Goal: Task Accomplishment & Management: Manage account settings

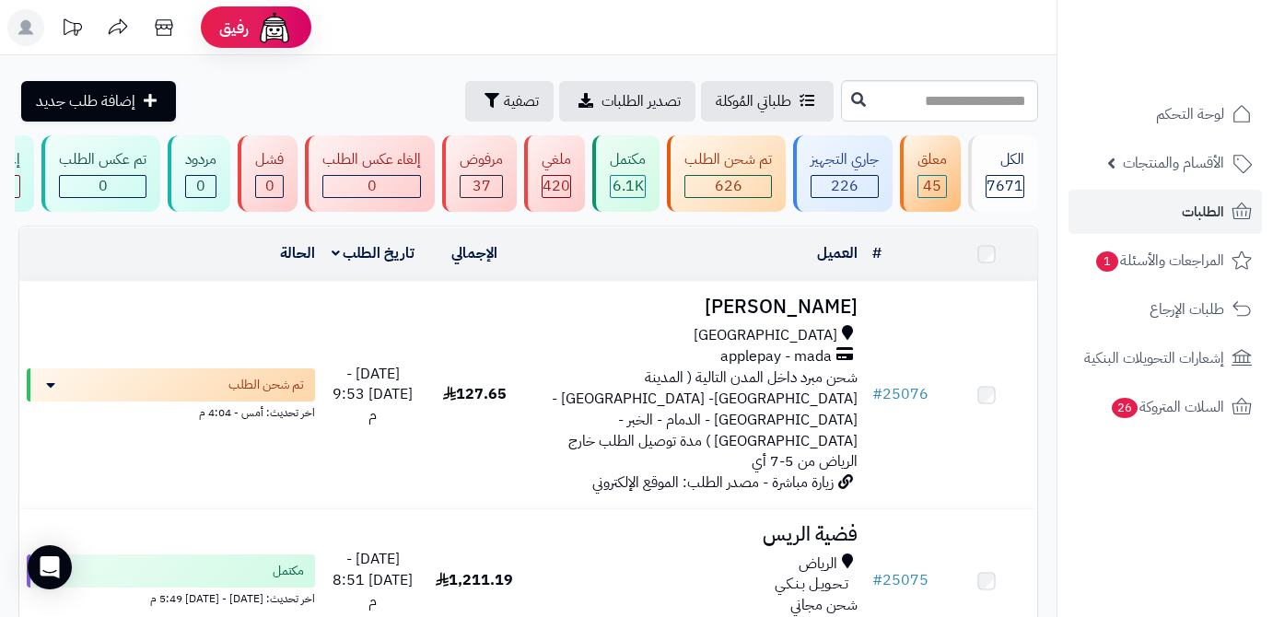
scroll to position [3182, 0]
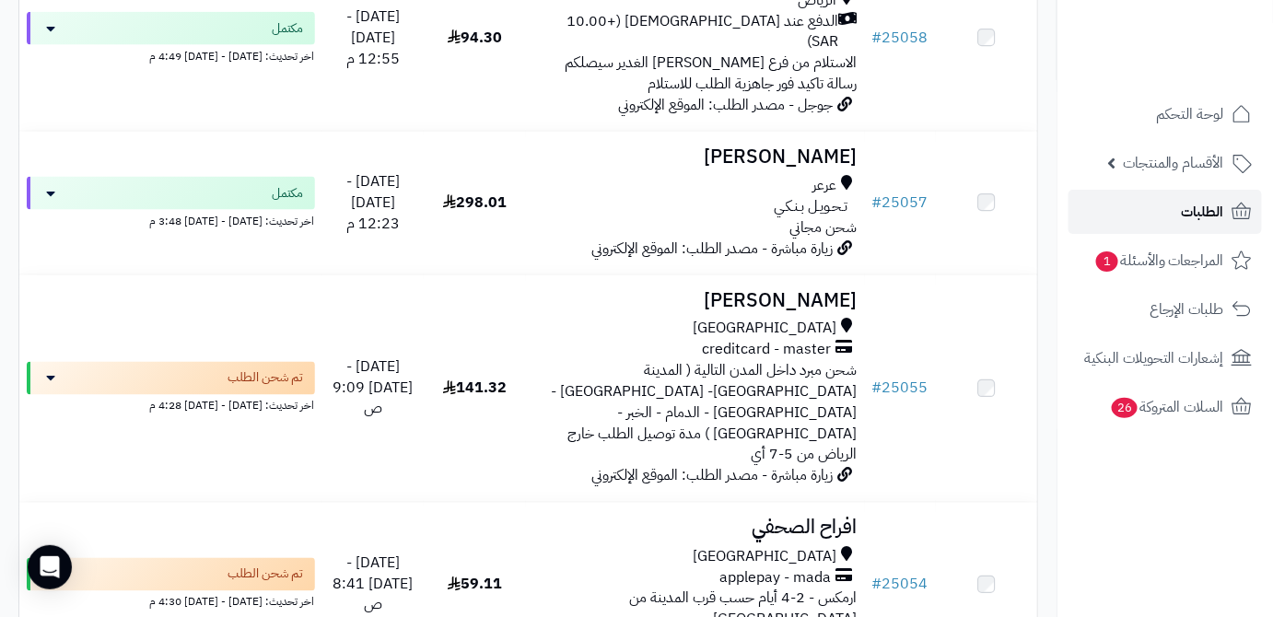
click at [1198, 217] on span "الطلبات" at bounding box center [1203, 212] width 42 height 26
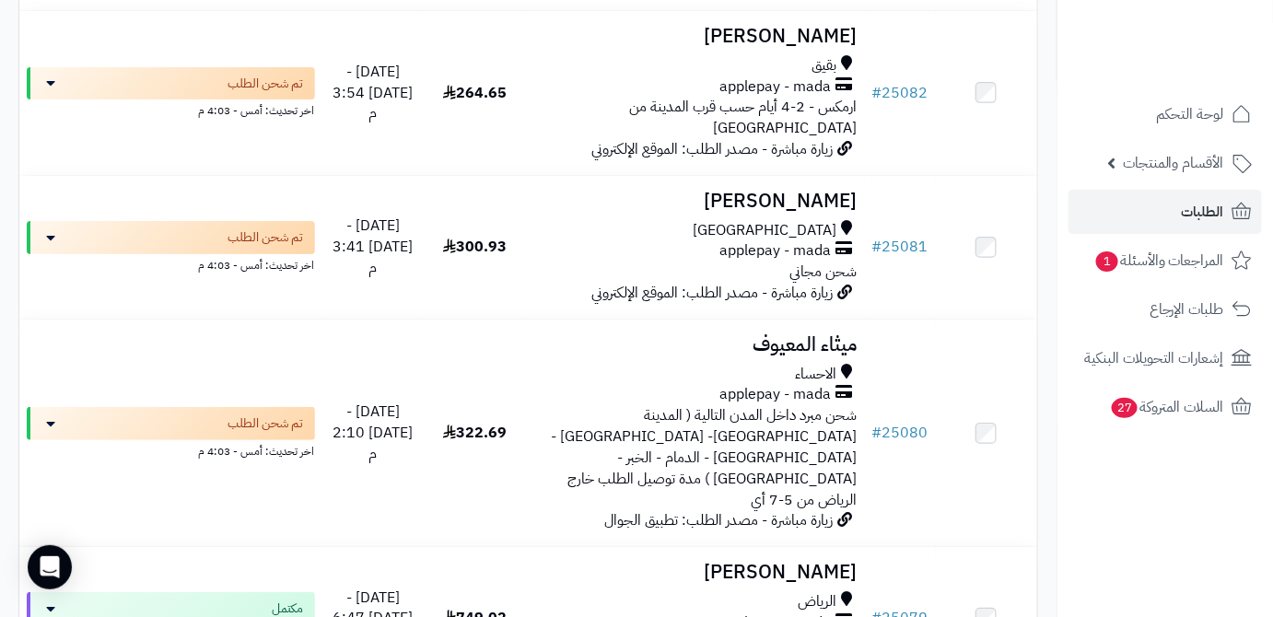
scroll to position [4706, 0]
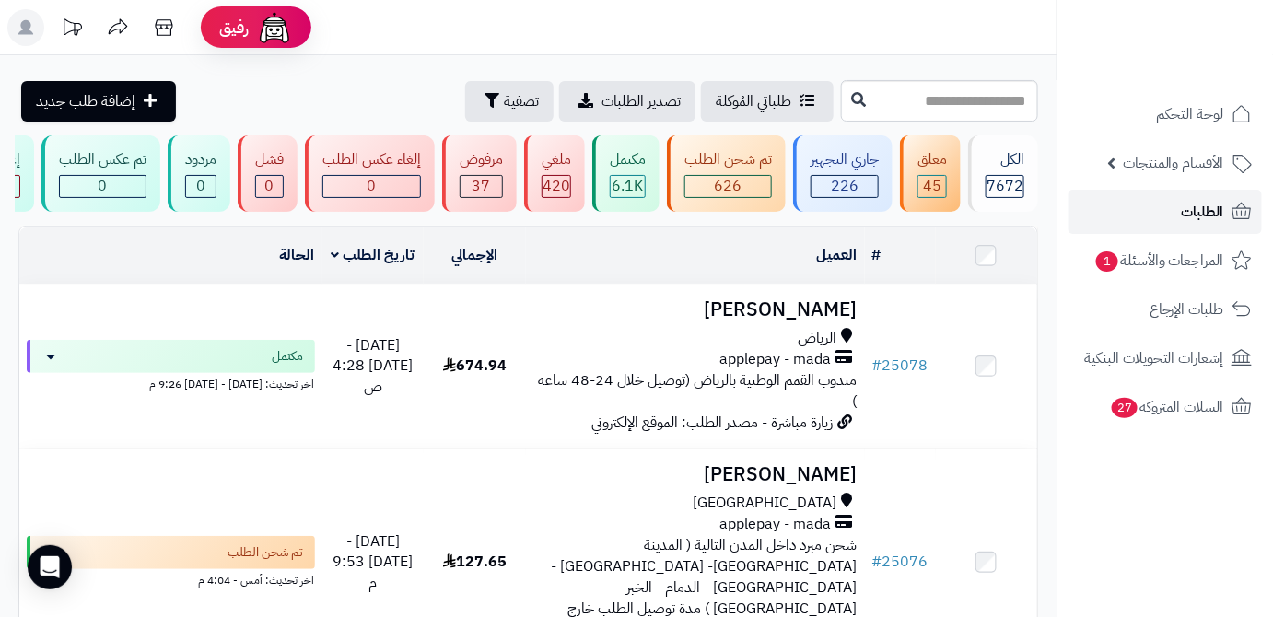
click at [1177, 210] on link "الطلبات" at bounding box center [1165, 212] width 193 height 44
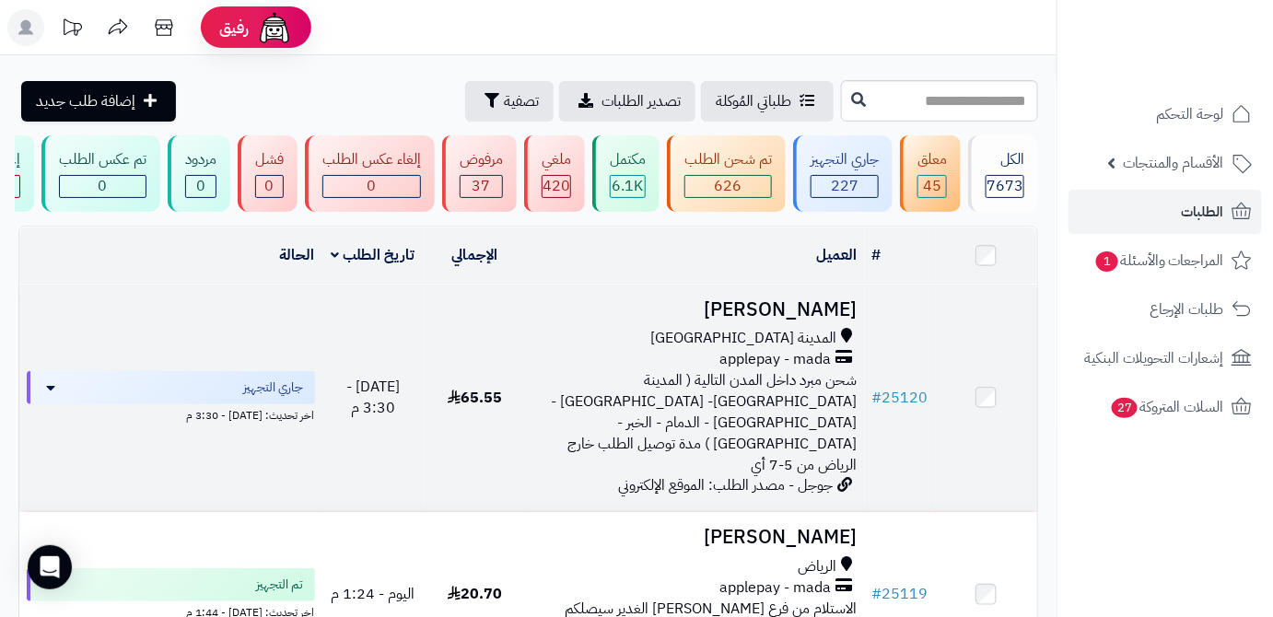
click at [896, 403] on td "# 25120" at bounding box center [900, 398] width 71 height 227
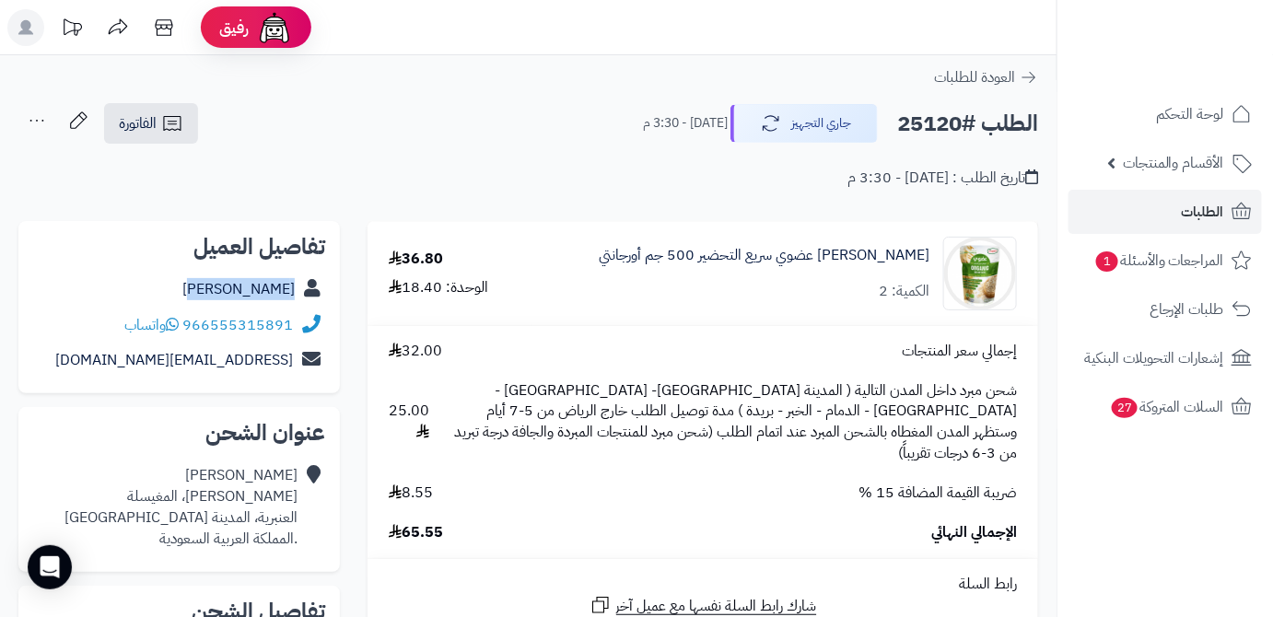
drag, startPoint x: 239, startPoint y: 290, endPoint x: 308, endPoint y: 300, distance: 69.8
click at [308, 300] on div "[PERSON_NAME]" at bounding box center [179, 290] width 292 height 36
copy div "[PERSON_NAME]"
drag, startPoint x: 185, startPoint y: 324, endPoint x: 323, endPoint y: 325, distance: 138.2
click at [323, 325] on div "966555315891 واتساب" at bounding box center [179, 326] width 292 height 36
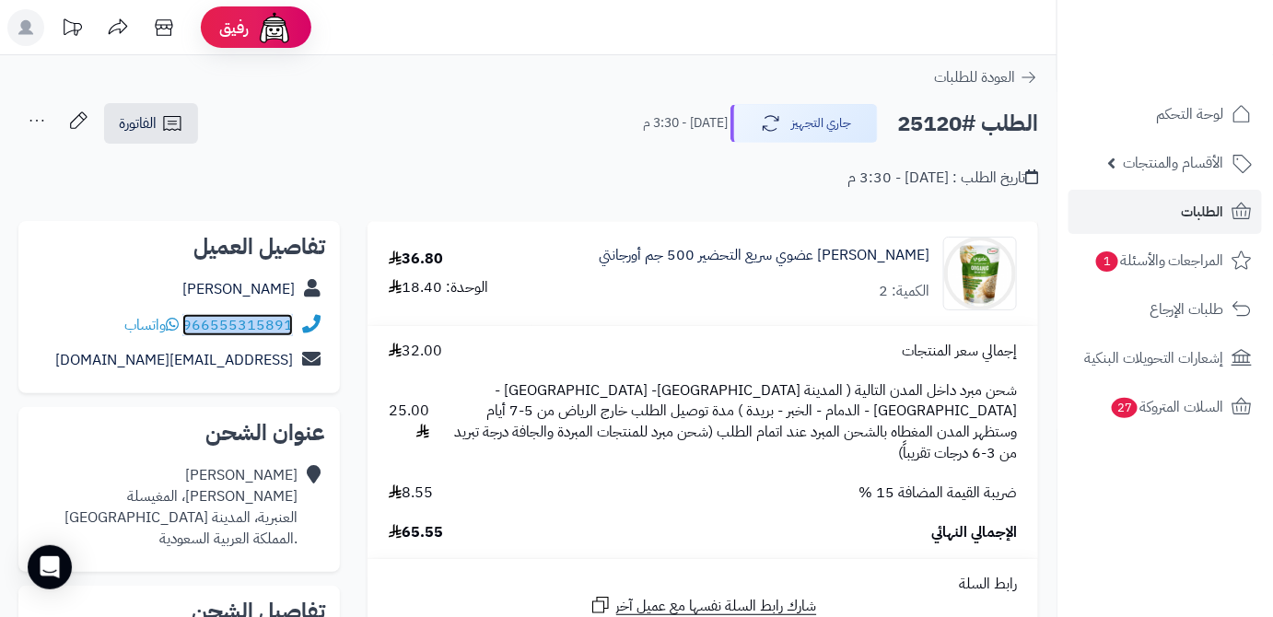
copy div "966555315891"
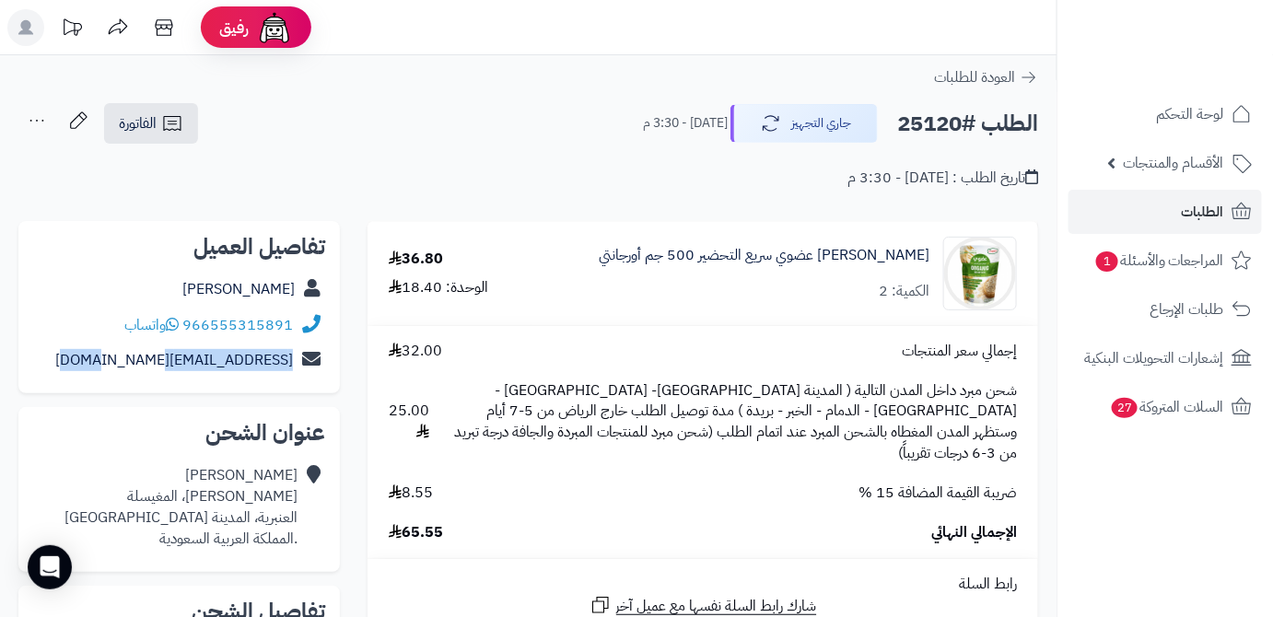
drag, startPoint x: 115, startPoint y: 353, endPoint x: 299, endPoint y: 361, distance: 184.4
click at [299, 361] on div "[EMAIL_ADDRESS][DOMAIN_NAME]" at bounding box center [179, 361] width 292 height 36
copy div "[EMAIL_ADDRESS][DOMAIN_NAME]"
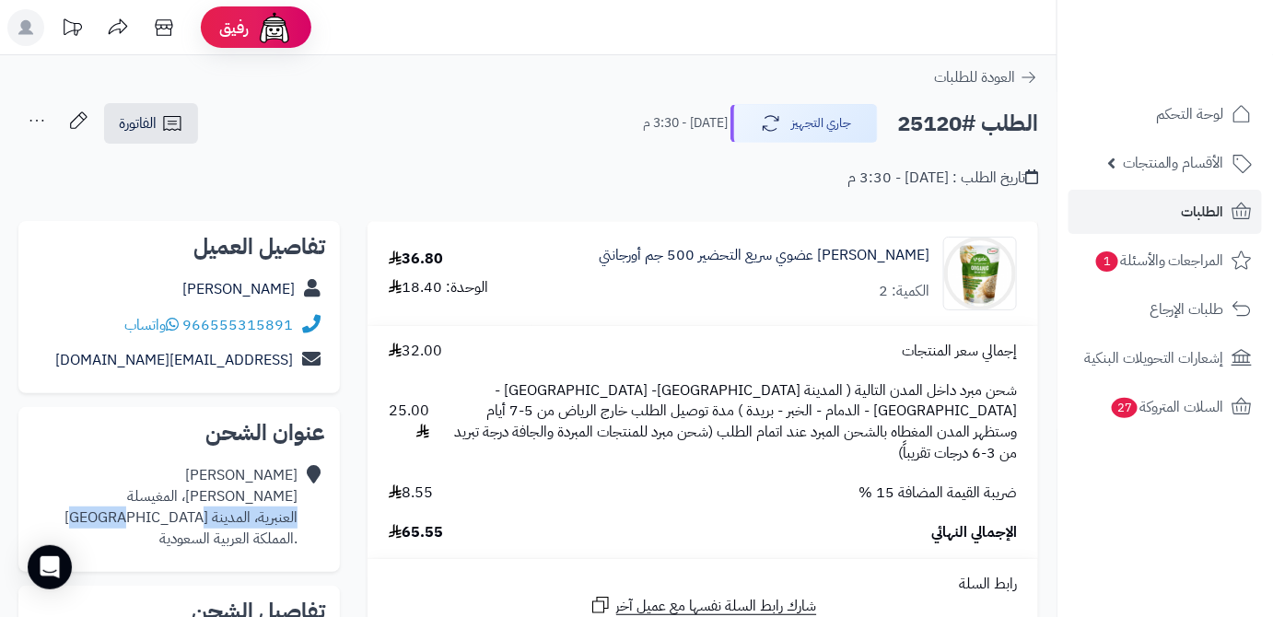
drag, startPoint x: 167, startPoint y: 526, endPoint x: 299, endPoint y: 518, distance: 132.0
click at [299, 518] on div "[PERSON_NAME] [PERSON_NAME]، المغيسلة العنبرية، المدينة [GEOGRAPHIC_DATA] .المم…" at bounding box center [179, 507] width 292 height 99
copy div "العنبرية، المدينة [GEOGRAPHIC_DATA]"
drag, startPoint x: 143, startPoint y: 520, endPoint x: 295, endPoint y: 503, distance: 152.9
click at [297, 503] on div "[PERSON_NAME] [PERSON_NAME]، المغيسلة العنبرية، المدينة [GEOGRAPHIC_DATA] .المم…" at bounding box center [179, 507] width 292 height 99
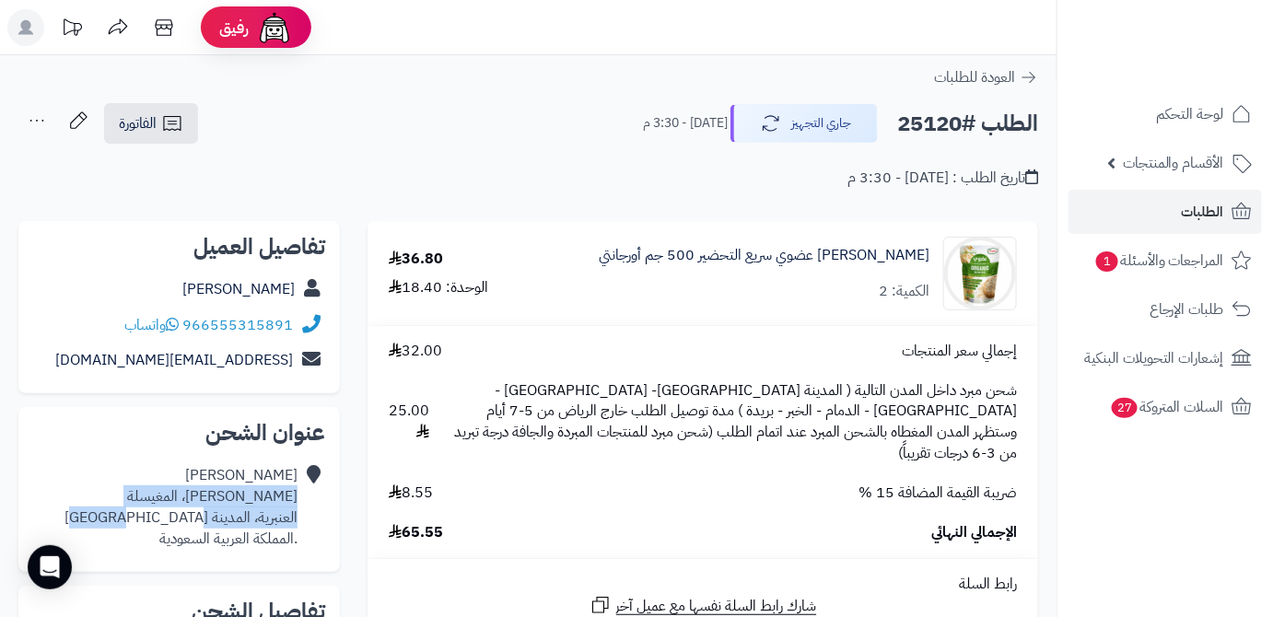
copy div "[PERSON_NAME]، المغيسلة العنبرية، المدينة [GEOGRAPHIC_DATA]"
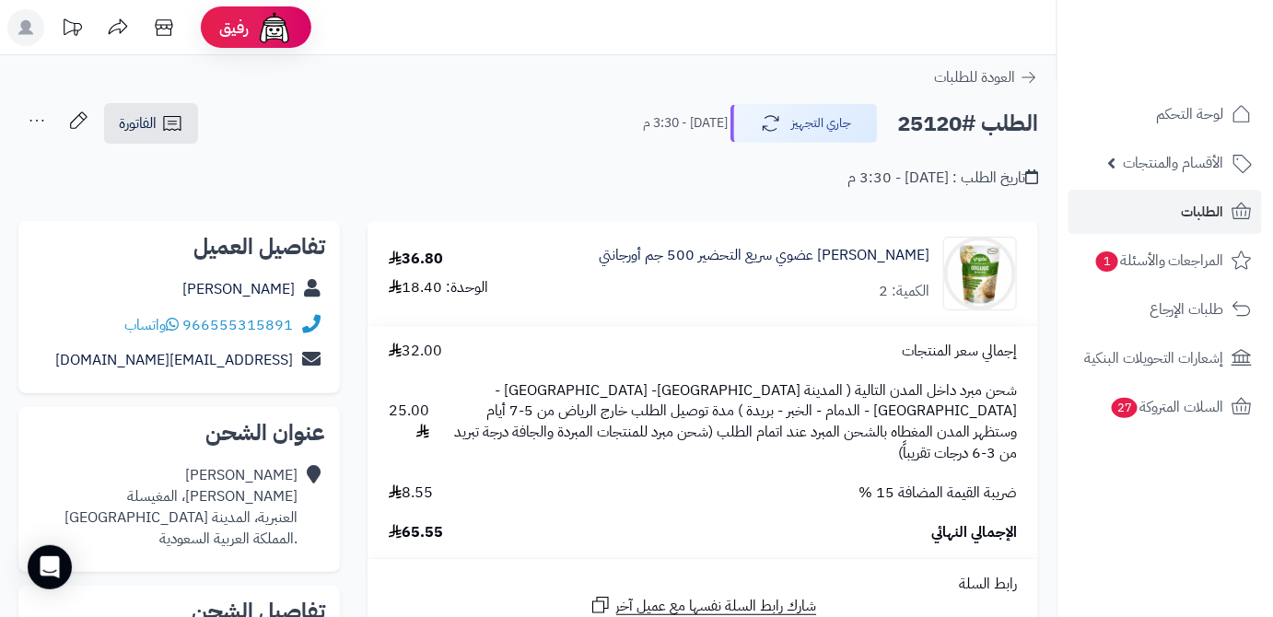
click at [920, 123] on h2 "الطلب #25120" at bounding box center [967, 124] width 141 height 38
copy h2 "25120"
click at [427, 522] on span "65.55" at bounding box center [416, 532] width 54 height 21
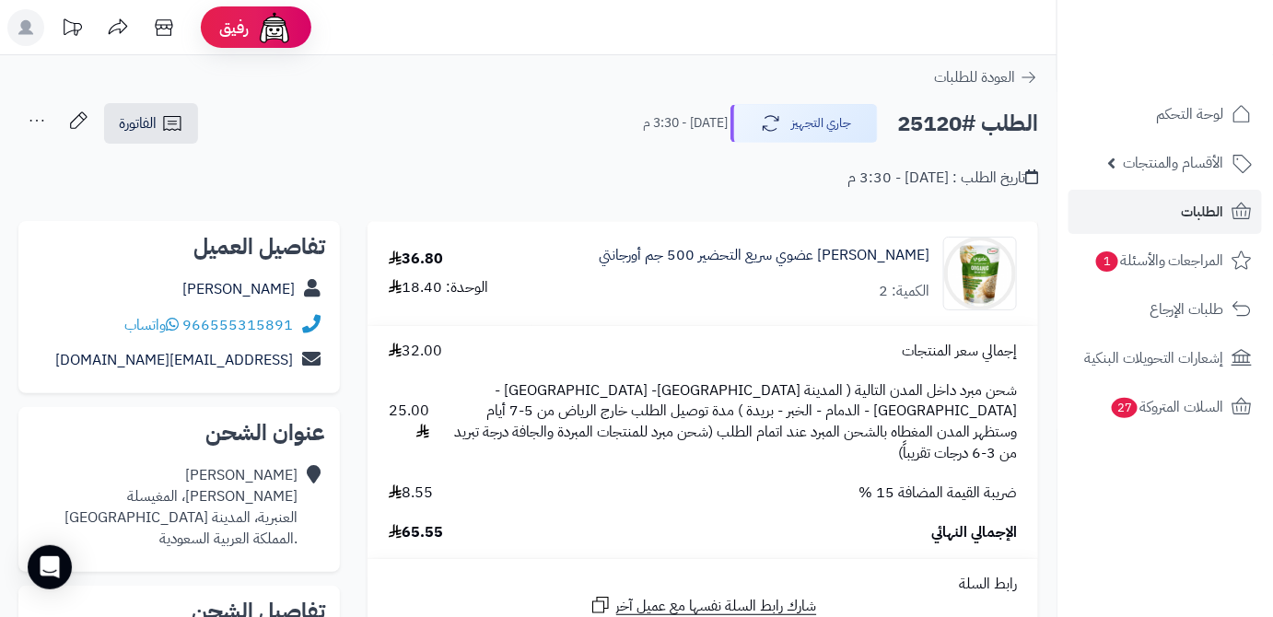
copy span "65.55"
drag, startPoint x: 933, startPoint y: 256, endPoint x: 770, endPoint y: 275, distance: 164.2
click at [770, 275] on div "[PERSON_NAME] عضوي سريع التحضير 500 جم أورجانتي الكمية: 2" at bounding box center [785, 274] width 492 height 74
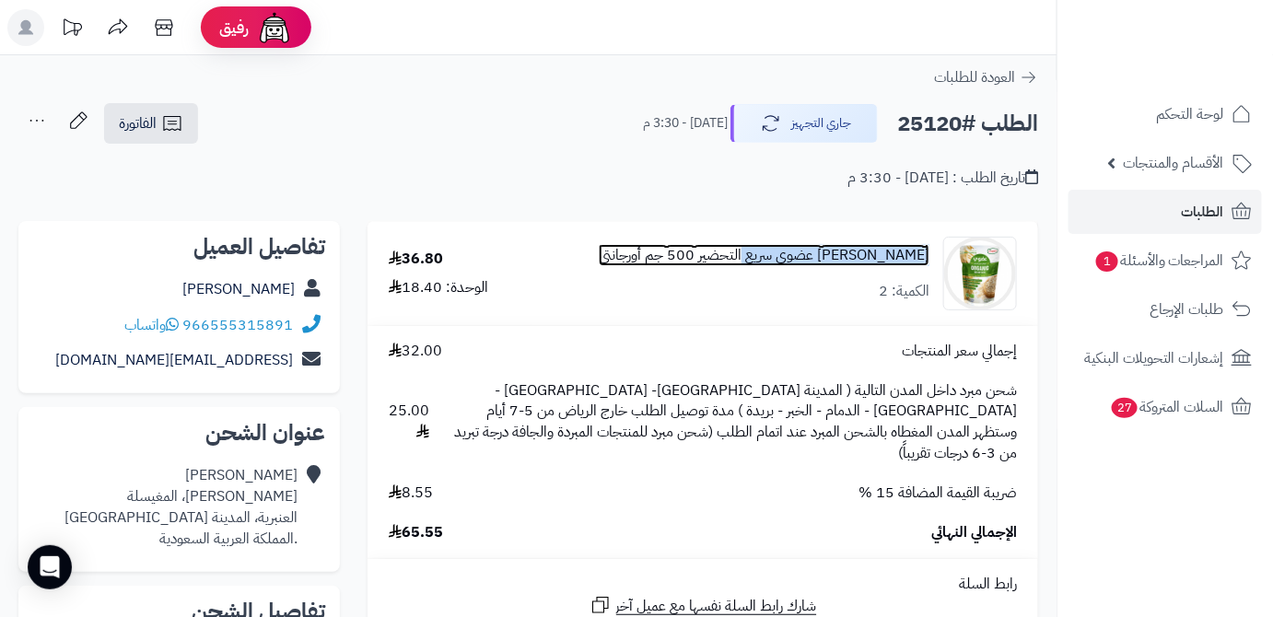
copy link "[PERSON_NAME] عضوي سريع التحضير"
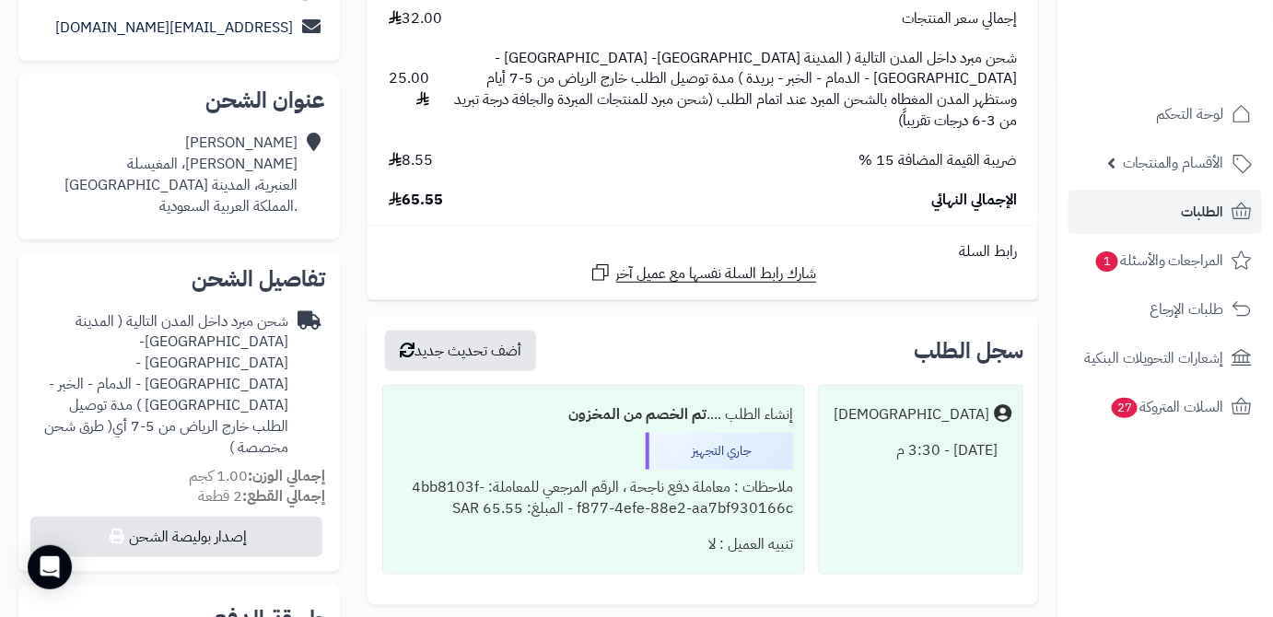
scroll to position [334, 0]
